Goal: Check status

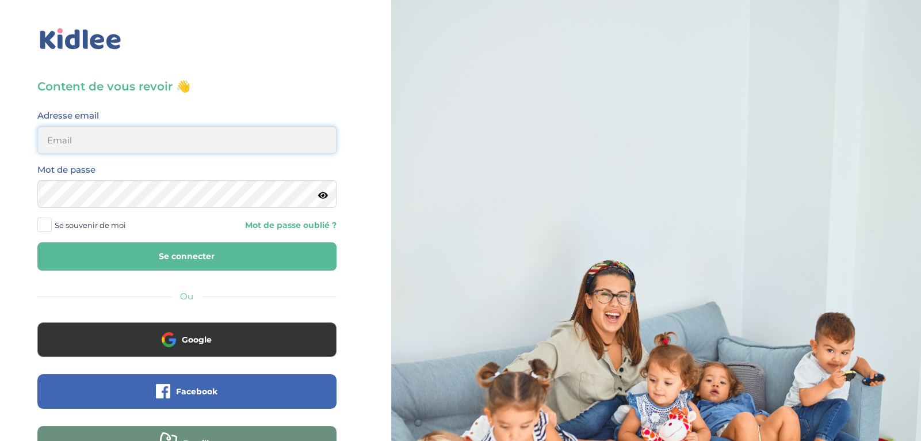
type input "ibtissambelkacemi02@gmail.com"
click at [301, 266] on button "Se connecter" at bounding box center [186, 256] width 299 height 28
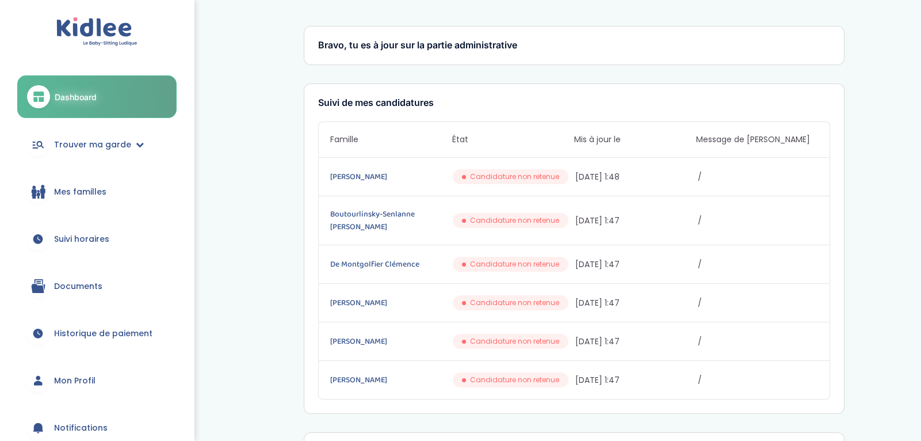
click at [135, 238] on link "Suivi horaires" at bounding box center [96, 238] width 159 height 41
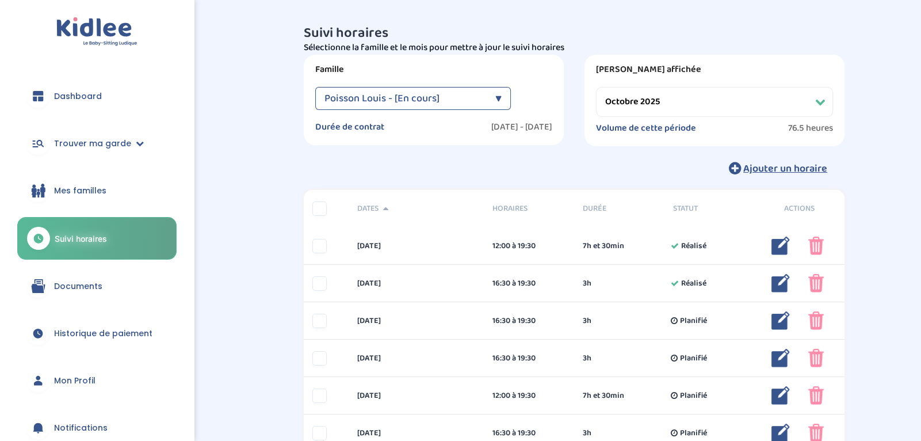
click at [426, 102] on span "Poisson Louis - [En cours]" at bounding box center [382, 98] width 115 height 23
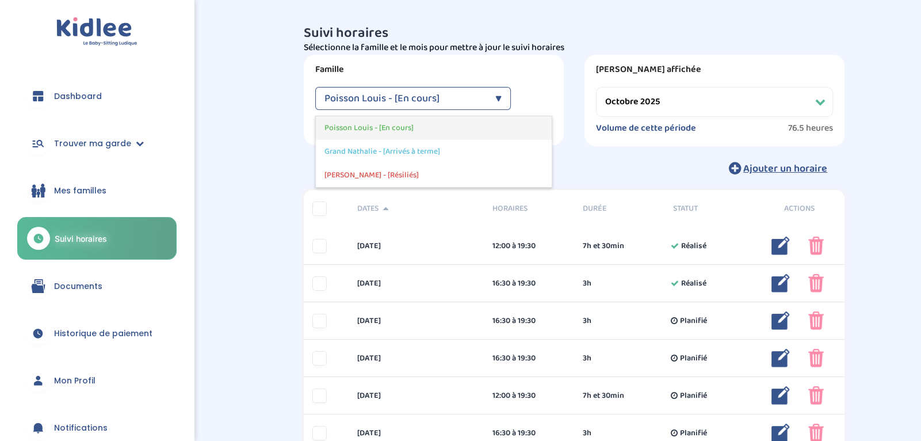
click at [413, 129] on div "Poisson Louis - [En cours]" at bounding box center [434, 128] width 236 height 24
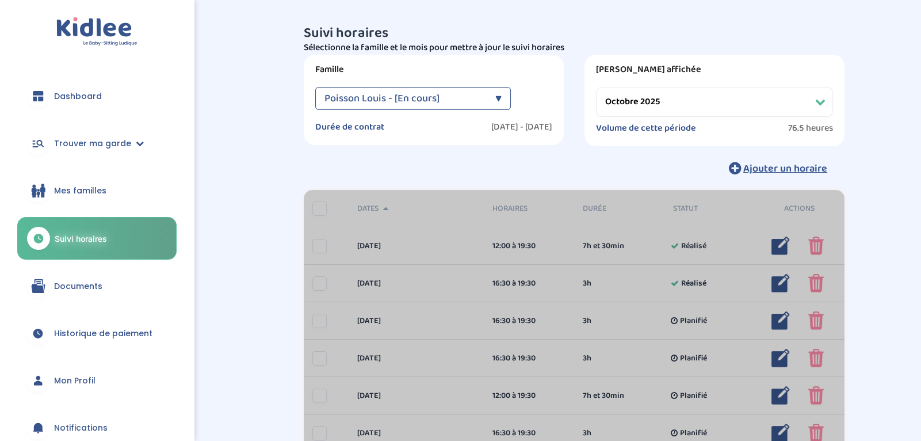
click at [490, 106] on div "Poisson Louis - [En cours] ▼" at bounding box center [413, 98] width 196 height 23
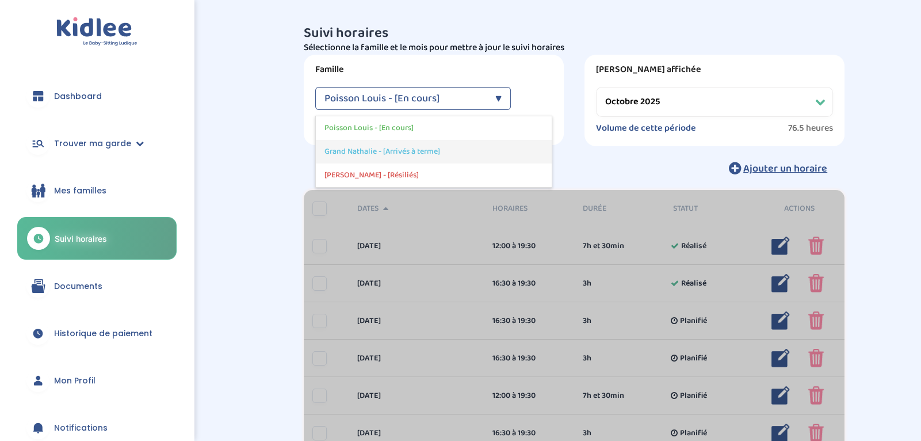
click at [459, 157] on div "Grand Nathalie - [Arrivés à terme]" at bounding box center [434, 152] width 236 height 24
select select "juillet 2025"
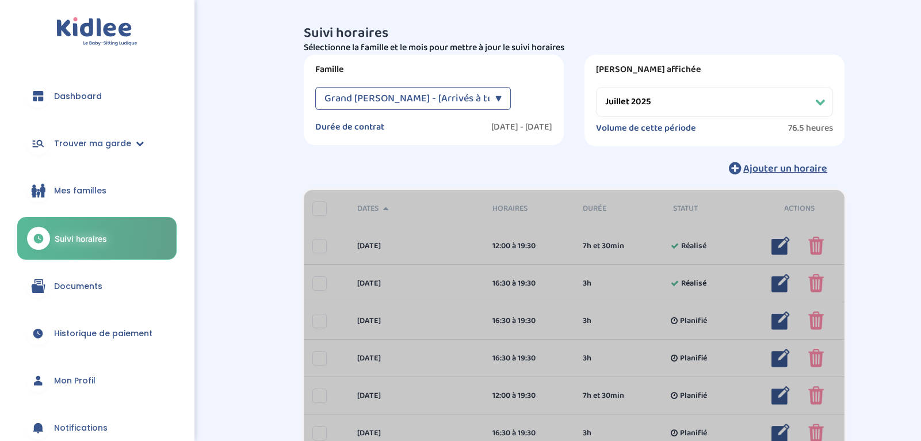
click at [496, 106] on div "▼" at bounding box center [499, 98] width 6 height 23
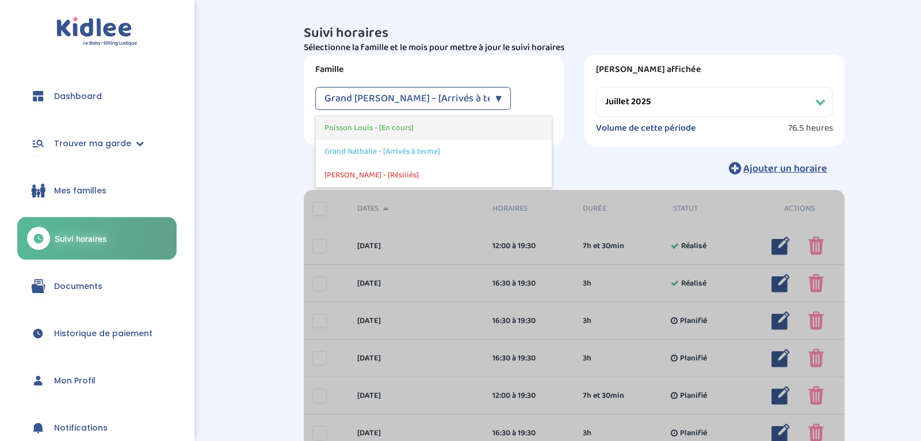
click at [481, 127] on div "Poisson Louis - [En cours]" at bounding box center [434, 128] width 236 height 24
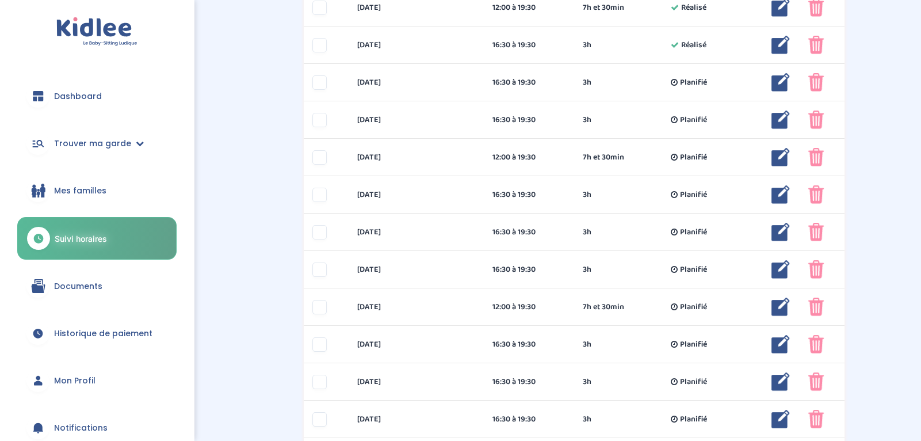
scroll to position [244, 0]
